Goal: Complete application form

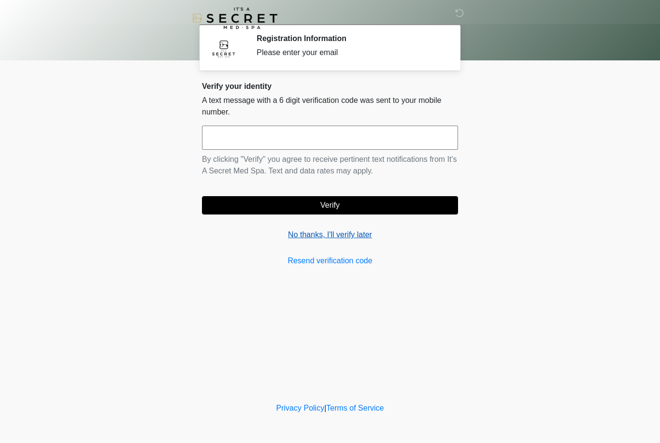
click at [333, 238] on link "No thanks, I'll verify later" at bounding box center [330, 235] width 256 height 12
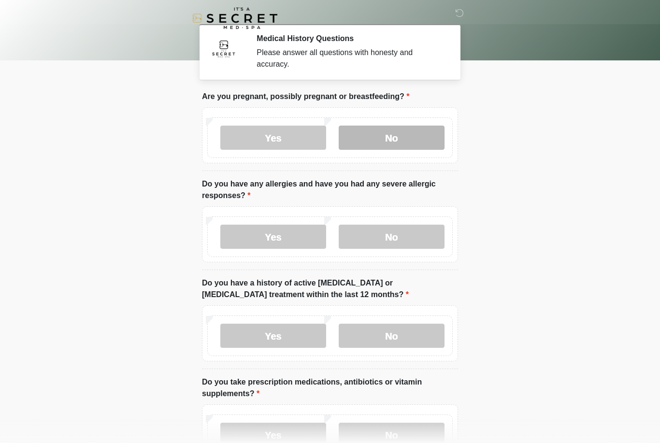
click at [407, 136] on label "No" at bounding box center [392, 138] width 106 height 24
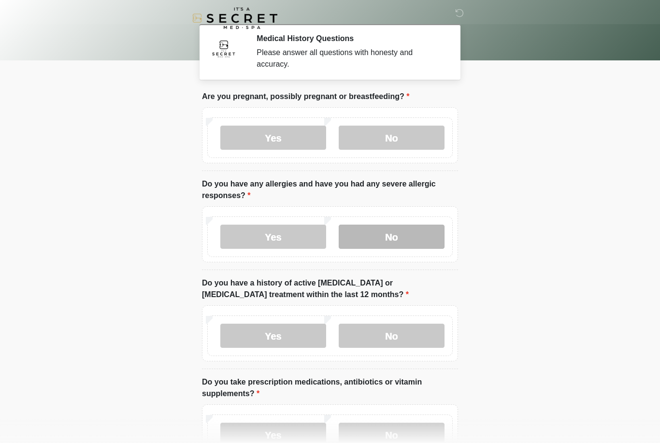
click at [397, 242] on label "No" at bounding box center [392, 237] width 106 height 24
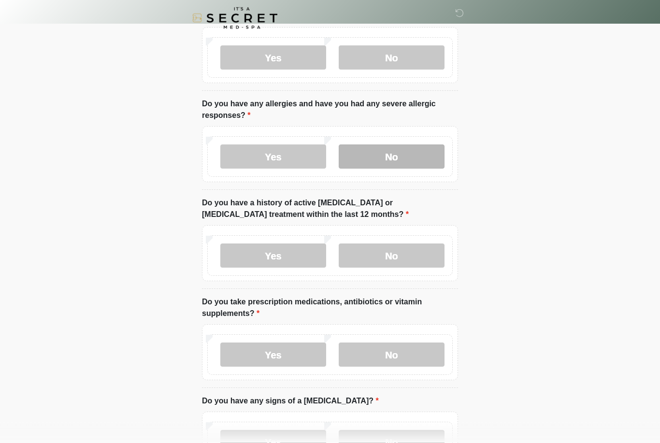
scroll to position [78, 0]
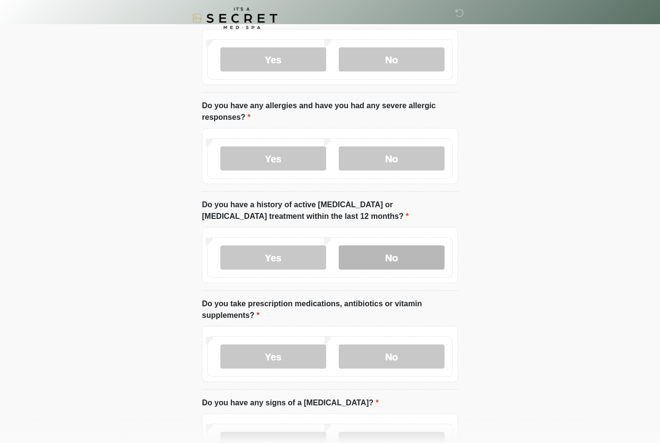
click at [383, 263] on label "No" at bounding box center [392, 258] width 106 height 24
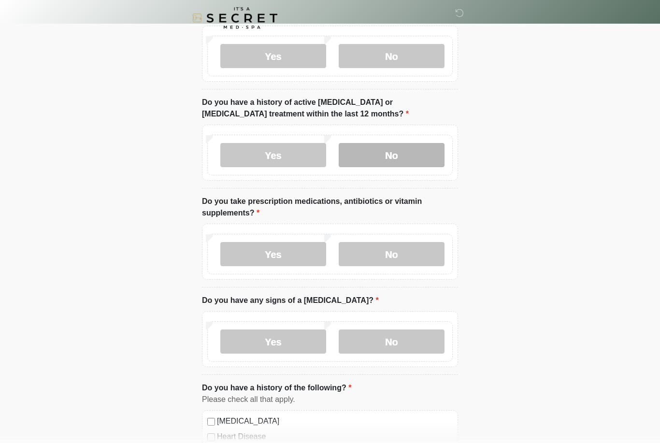
scroll to position [181, 0]
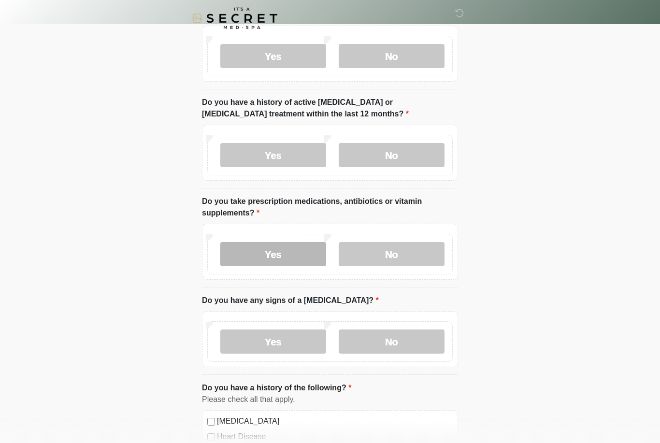
click at [277, 260] on label "Yes" at bounding box center [273, 254] width 106 height 24
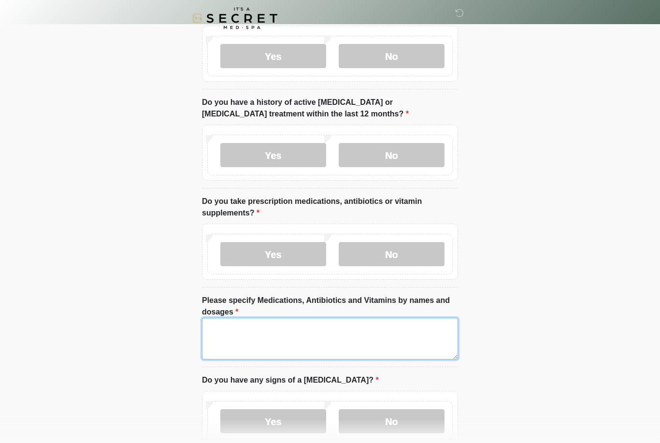
click at [270, 340] on textarea "Please specify Medications, Antibiotics and Vitamins by names and dosages" at bounding box center [330, 339] width 256 height 42
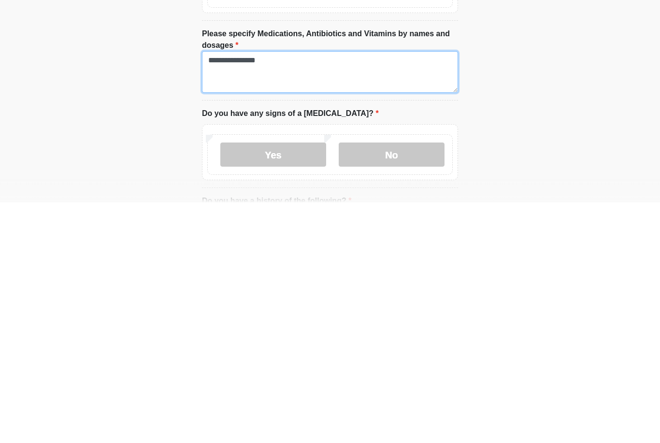
scroll to position [208, 0]
type textarea "**********"
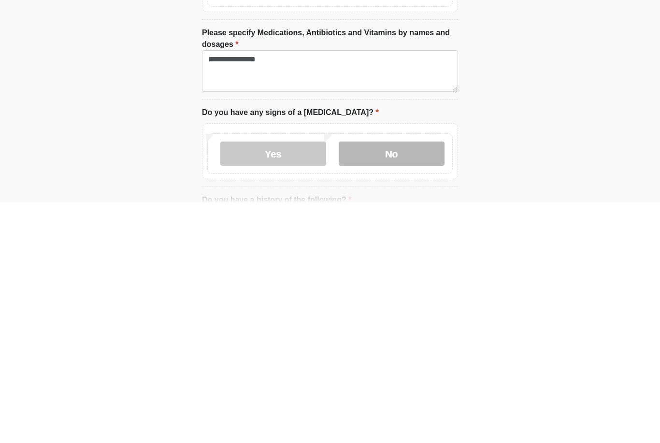
click at [403, 382] on label "No" at bounding box center [392, 394] width 106 height 24
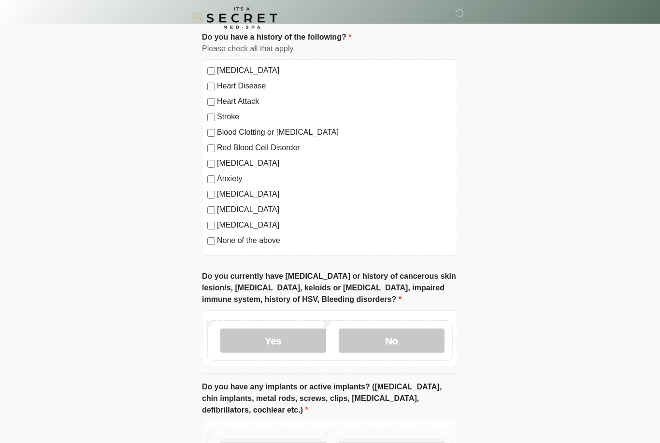
scroll to position [608, 0]
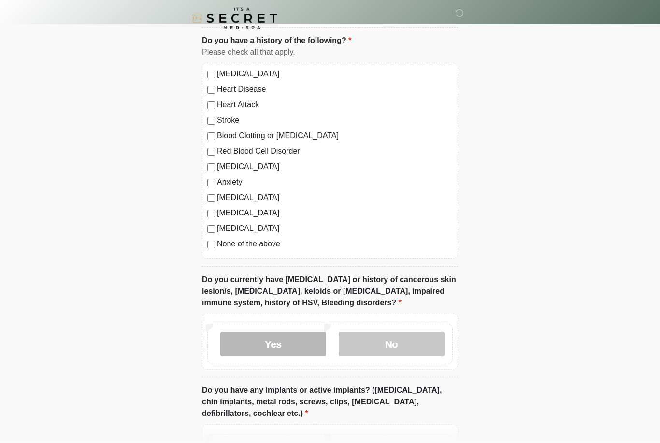
click at [282, 340] on label "Yes" at bounding box center [273, 344] width 106 height 24
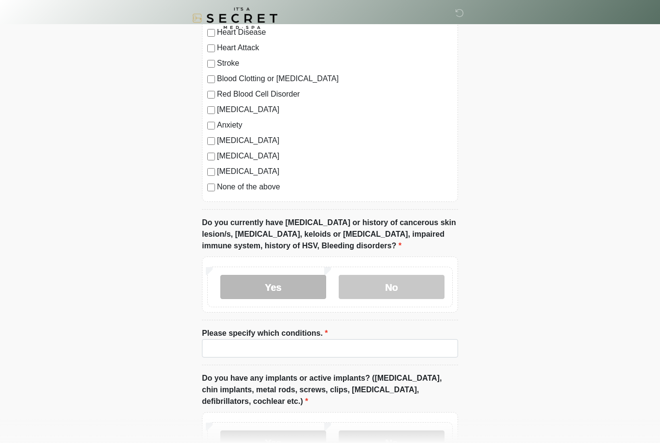
scroll to position [674, 0]
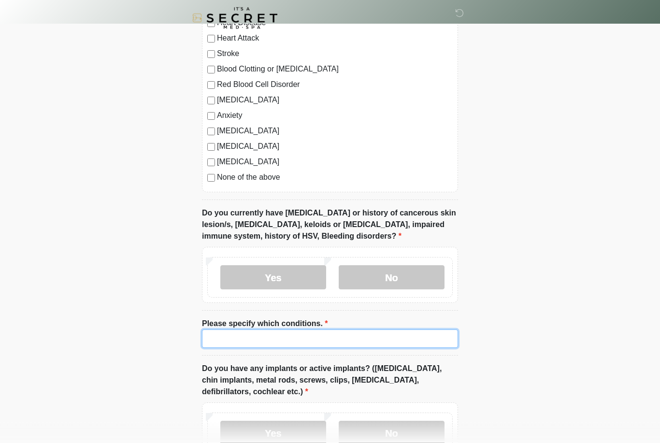
click at [255, 336] on input "Please specify which conditions." at bounding box center [330, 339] width 256 height 18
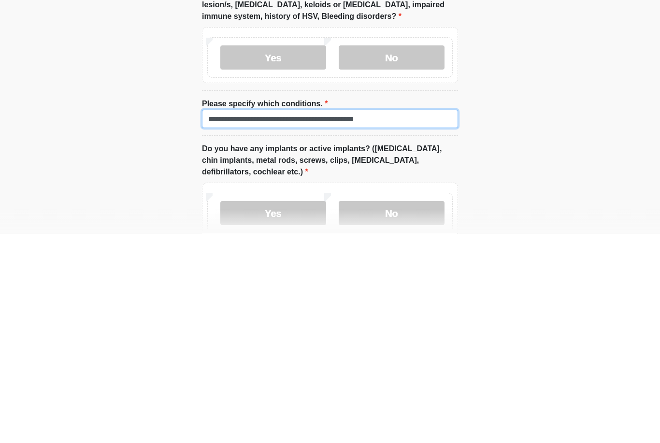
click at [339, 319] on input "**********" at bounding box center [330, 328] width 256 height 18
click at [337, 319] on input "**********" at bounding box center [330, 328] width 256 height 18
click at [414, 319] on input "**********" at bounding box center [330, 328] width 256 height 18
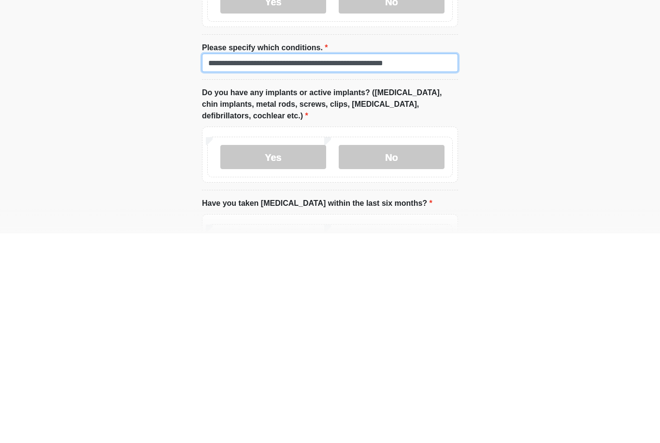
scroll to position [742, 0]
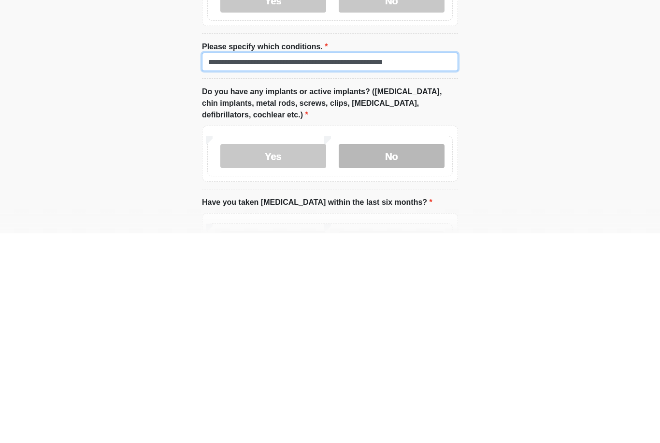
type input "**********"
click at [401, 354] on label "No" at bounding box center [392, 366] width 106 height 24
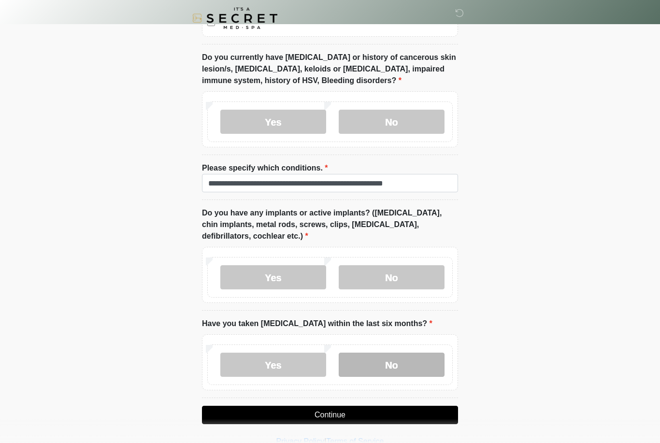
click at [393, 367] on label "No" at bounding box center [392, 365] width 106 height 24
click at [399, 413] on button "Continue" at bounding box center [330, 415] width 256 height 18
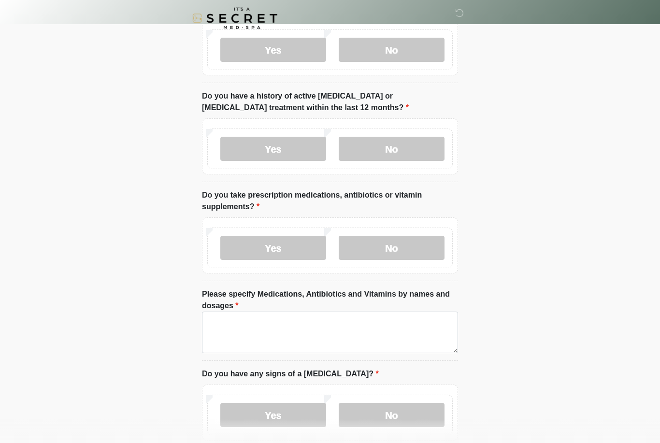
scroll to position [0, 0]
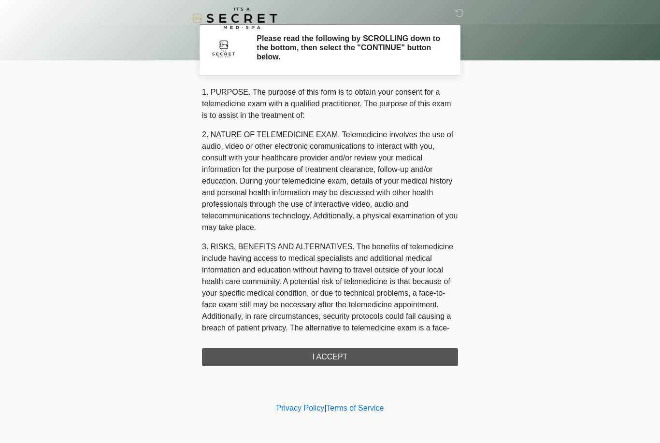
click at [420, 360] on div "1. PURPOSE. The purpose of this form is to obtain your consent for a telemedici…" at bounding box center [330, 227] width 256 height 280
click at [368, 357] on div "1. PURPOSE. The purpose of this form is to obtain your consent for a telemedici…" at bounding box center [330, 227] width 256 height 280
click at [347, 358] on div "1. PURPOSE. The purpose of this form is to obtain your consent for a telemedici…" at bounding box center [330, 227] width 256 height 280
click at [335, 48] on h2 "Please read the following by SCROLLING down to the bottom, then select the "CON…" at bounding box center [350, 48] width 187 height 28
click at [333, 358] on div "1. PURPOSE. The purpose of this form is to obtain your consent for a telemedici…" at bounding box center [330, 227] width 256 height 280
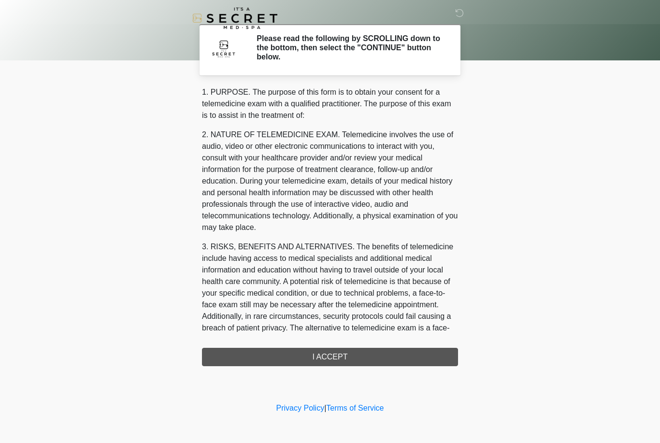
click at [362, 43] on h2 "Please read the following by SCROLLING down to the bottom, then select the "CON…" at bounding box center [350, 48] width 187 height 28
click at [363, 42] on h2 "Please read the following by SCROLLING down to the bottom, then select the "CON…" at bounding box center [350, 48] width 187 height 28
click at [267, 59] on h2 "Please read the following by SCROLLING down to the bottom, then select the "CON…" at bounding box center [350, 48] width 187 height 28
click at [249, 48] on div at bounding box center [229, 50] width 40 height 32
click at [361, 350] on div "1. PURPOSE. The purpose of this form is to obtain your consent for a telemedici…" at bounding box center [330, 227] width 256 height 280
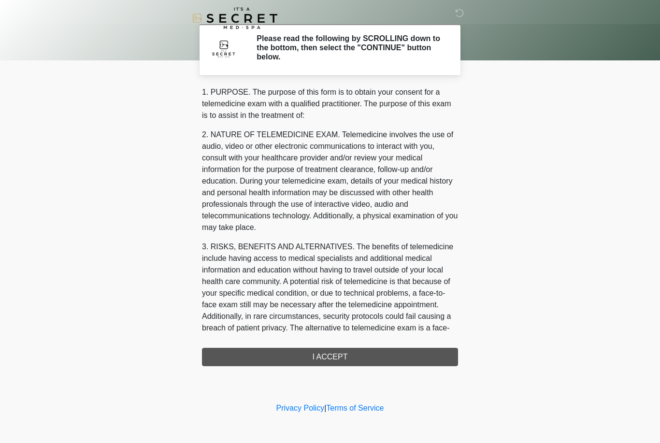
click at [375, 356] on div "1. PURPOSE. The purpose of this form is to obtain your consent for a telemedici…" at bounding box center [330, 227] width 256 height 280
click at [359, 410] on link "Terms of Service" at bounding box center [355, 408] width 58 height 8
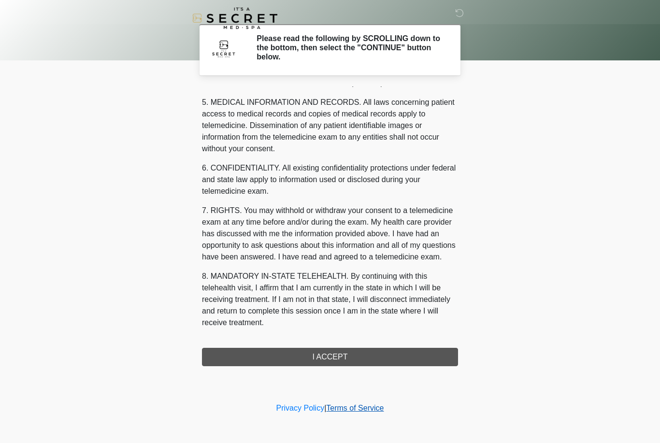
scroll to position [311, 0]
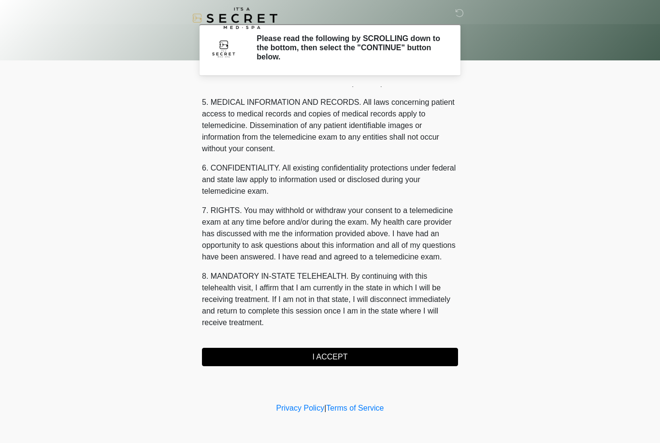
click at [340, 358] on button "I ACCEPT" at bounding box center [330, 357] width 256 height 18
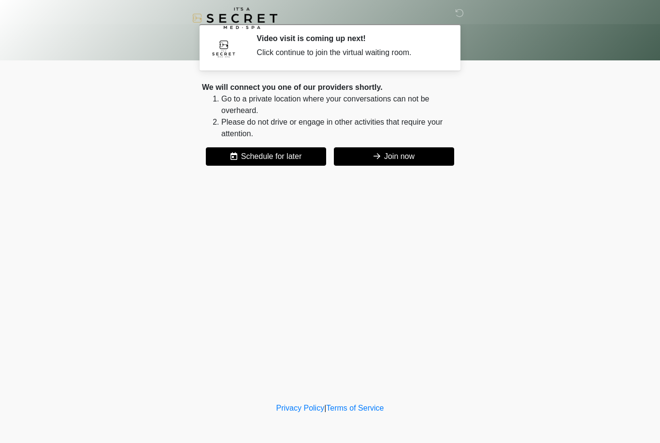
click at [391, 151] on button "Join now" at bounding box center [394, 156] width 120 height 18
click at [393, 157] on button "Join now" at bounding box center [394, 156] width 120 height 18
